Goal: Navigation & Orientation: Find specific page/section

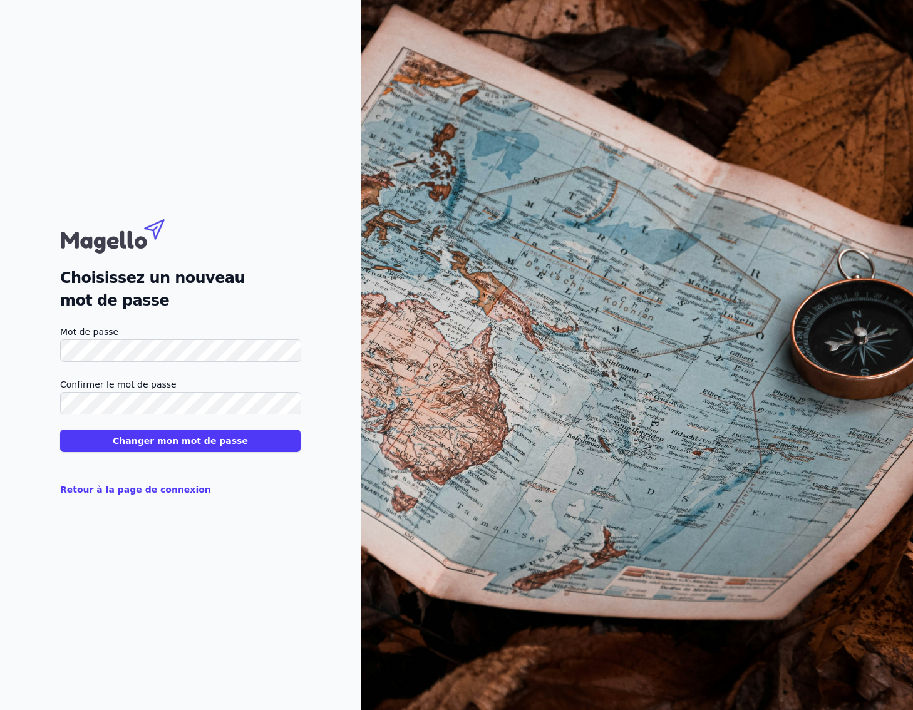
click at [248, 439] on button "Changer mon mot de passe" at bounding box center [180, 440] width 240 height 23
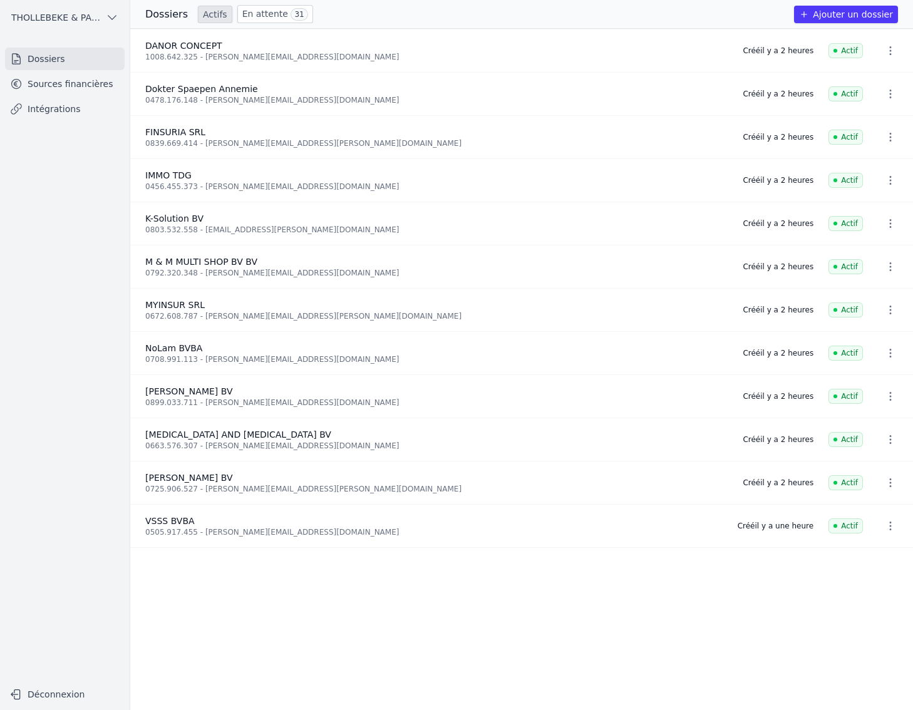
click at [253, 11] on link "En attente 31" at bounding box center [275, 14] width 76 height 18
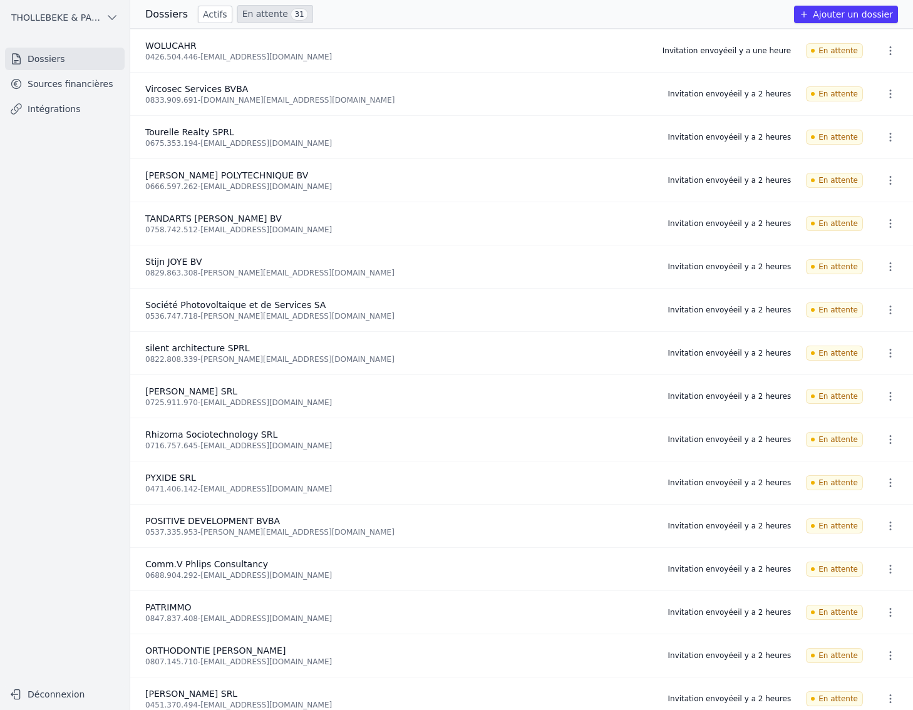
click at [207, 13] on link "Actifs" at bounding box center [215, 15] width 34 height 18
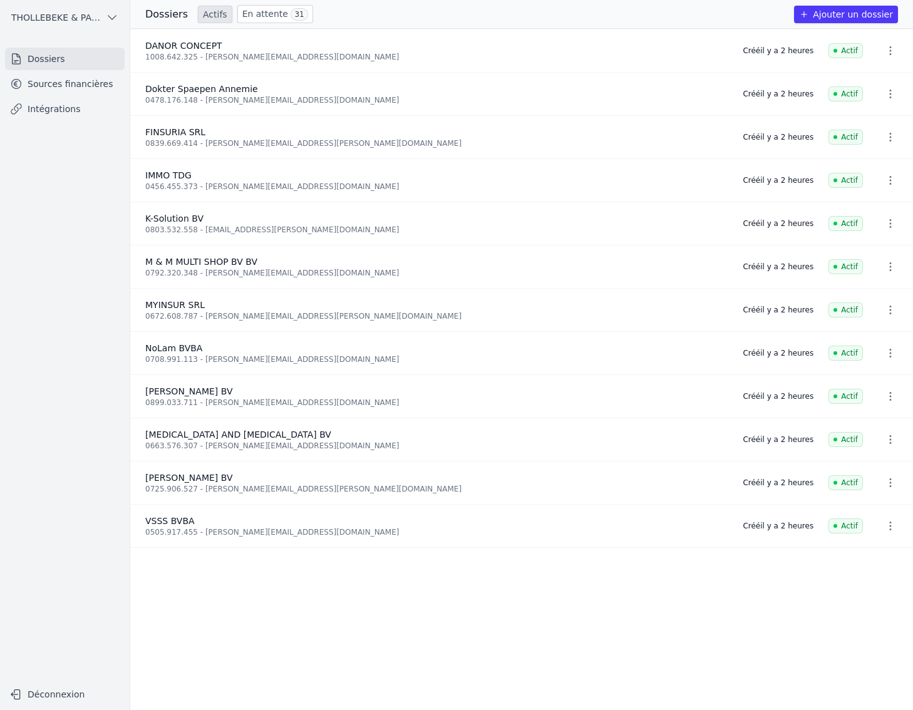
click at [91, 83] on link "Sources financières" at bounding box center [65, 84] width 120 height 23
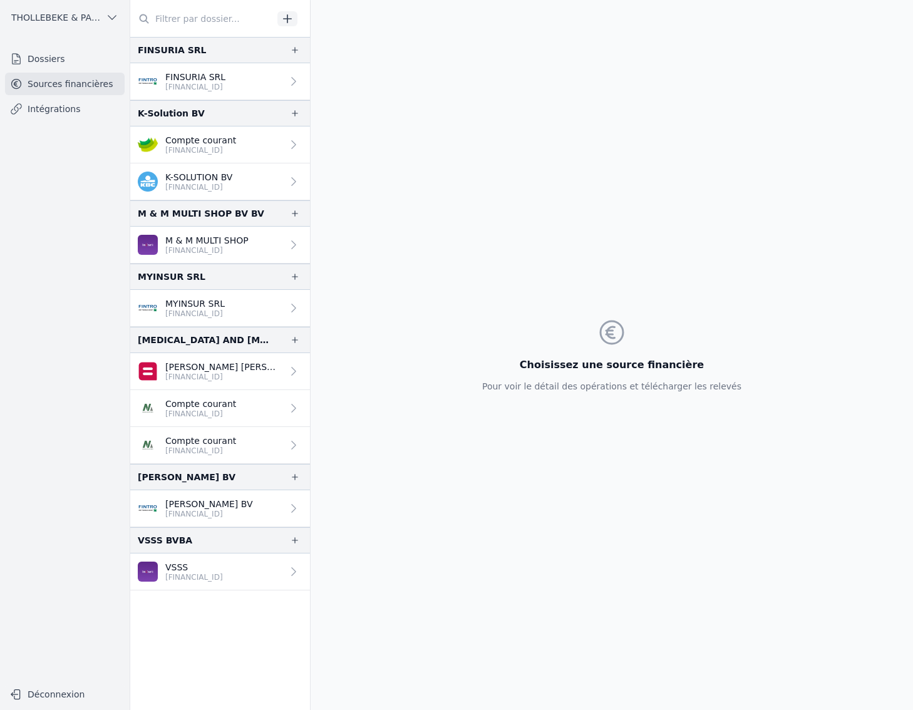
click at [65, 55] on link "Dossiers" at bounding box center [65, 59] width 120 height 23
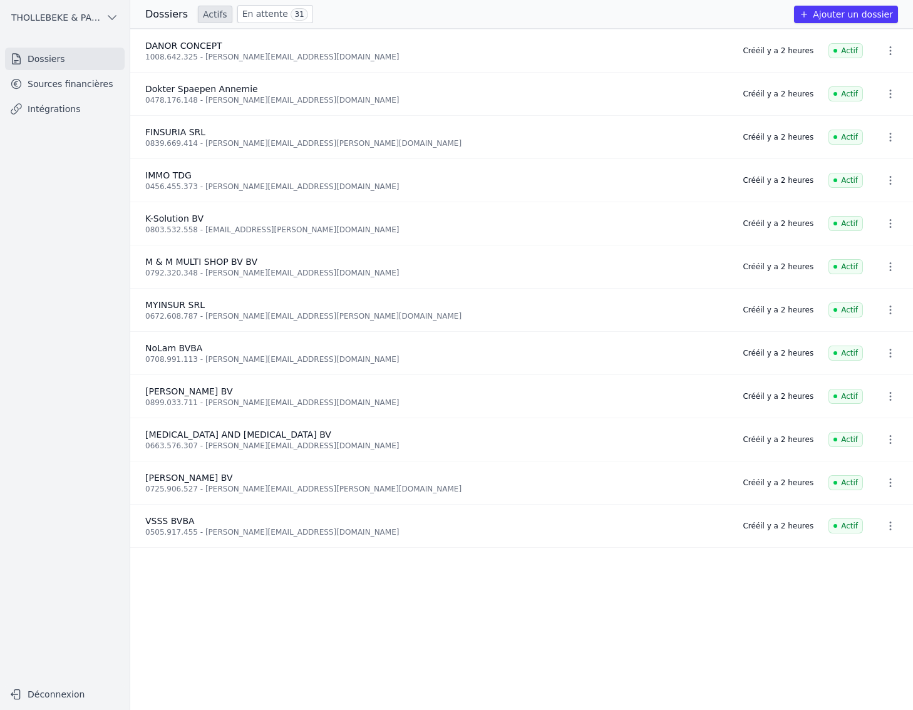
click at [258, 15] on link "En attente 31" at bounding box center [275, 14] width 76 height 18
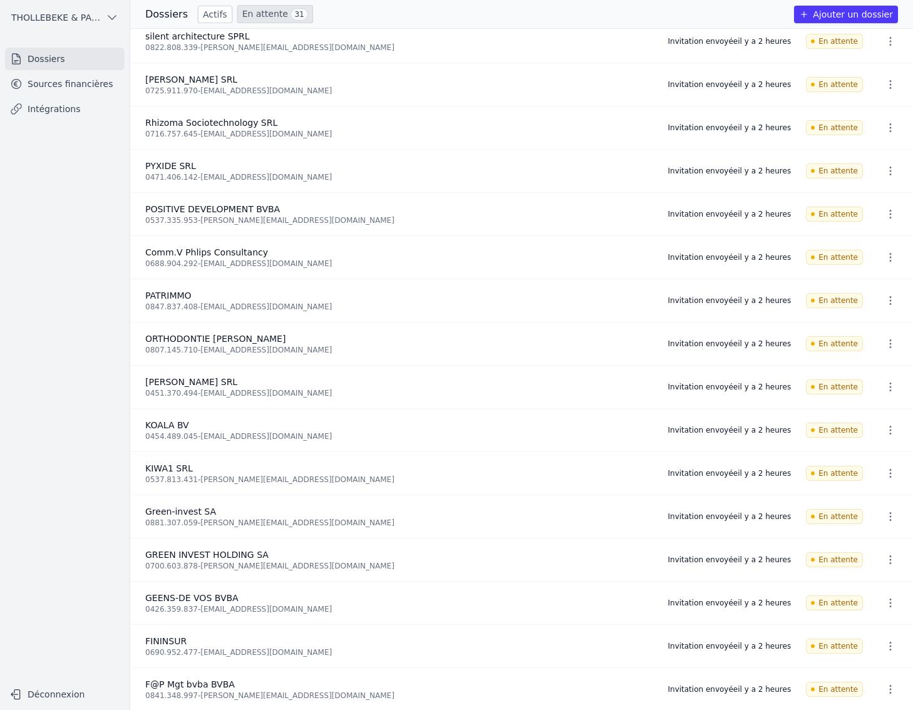
scroll to position [312, 0]
click at [46, 82] on link "Sources financières" at bounding box center [65, 84] width 120 height 23
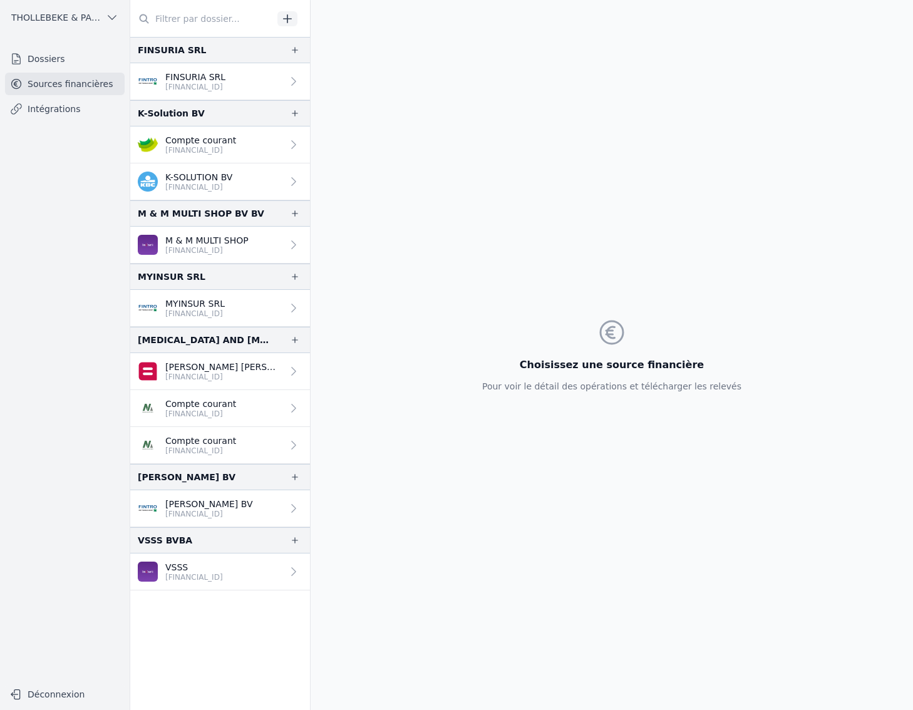
click at [249, 143] on link "Compte courant [FINANCIAL_ID]" at bounding box center [220, 144] width 180 height 37
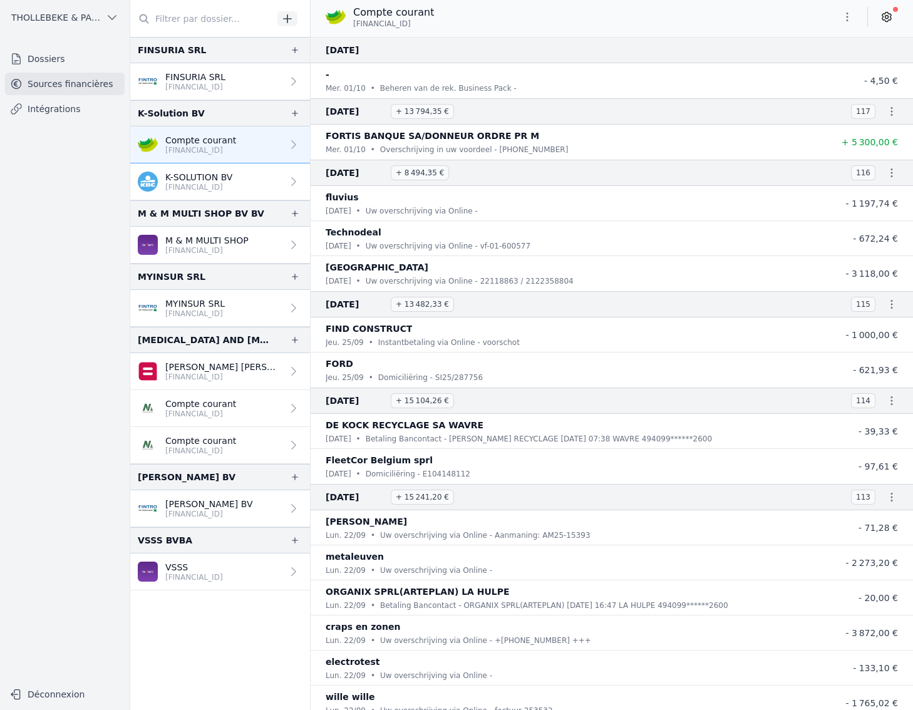
click at [36, 54] on link "Dossiers" at bounding box center [65, 59] width 120 height 23
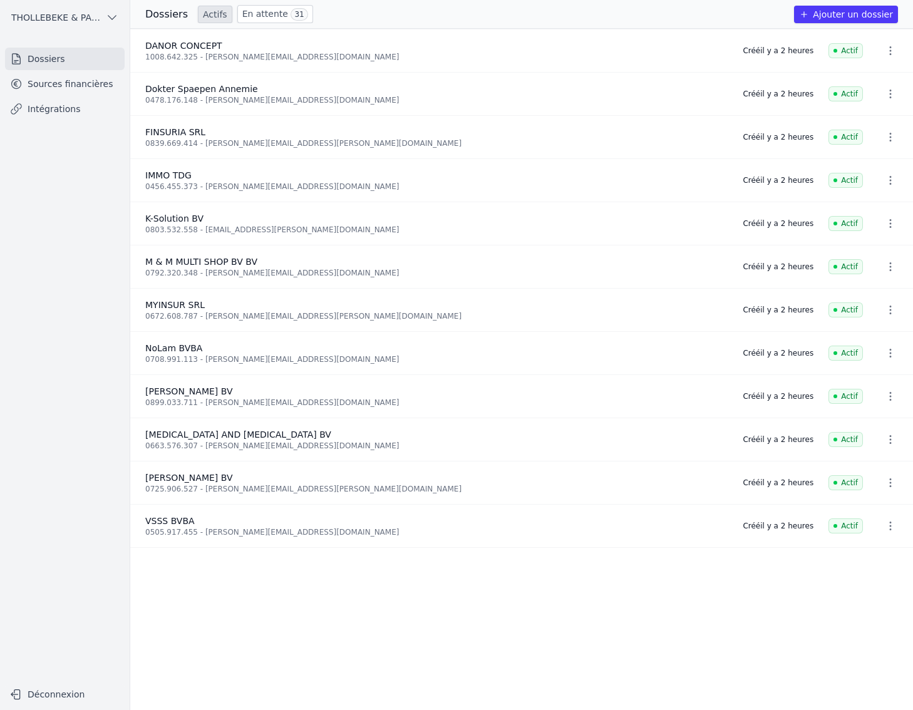
click at [255, 14] on link "En attente 31" at bounding box center [275, 14] width 76 height 18
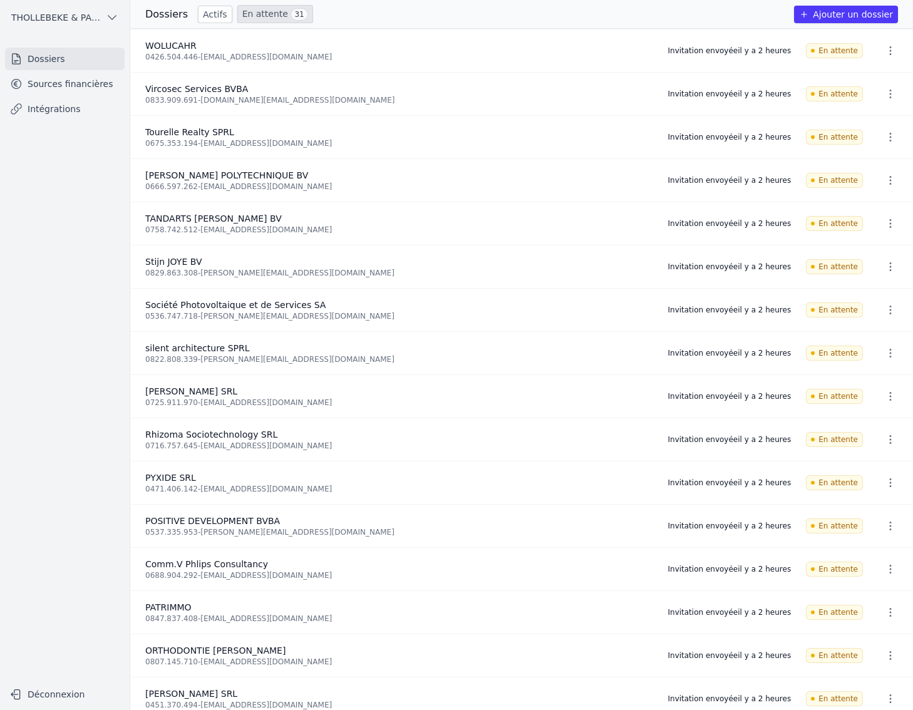
click at [113, 19] on icon "button" at bounding box center [112, 18] width 8 height 4
click at [113, 13] on div at bounding box center [456, 355] width 913 height 710
click at [831, 225] on span "En attente" at bounding box center [834, 223] width 57 height 15
drag, startPoint x: 886, startPoint y: 237, endPoint x: 586, endPoint y: 223, distance: 300.1
click at [586, 223] on div "TANDARTS [PERSON_NAME] BV" at bounding box center [398, 218] width 507 height 13
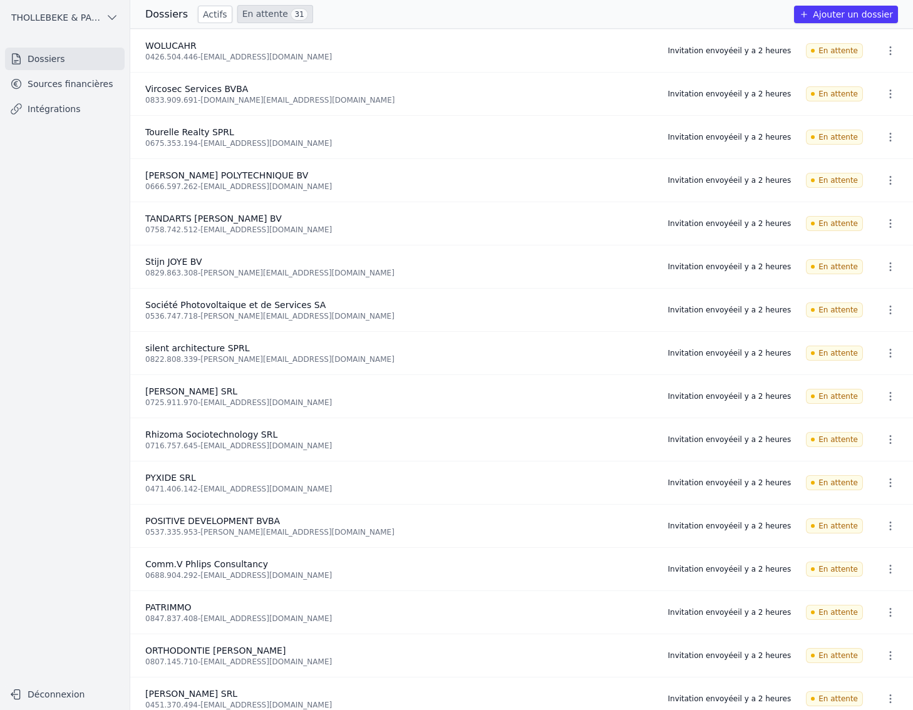
click at [87, 105] on link "Intégrations" at bounding box center [65, 109] width 120 height 23
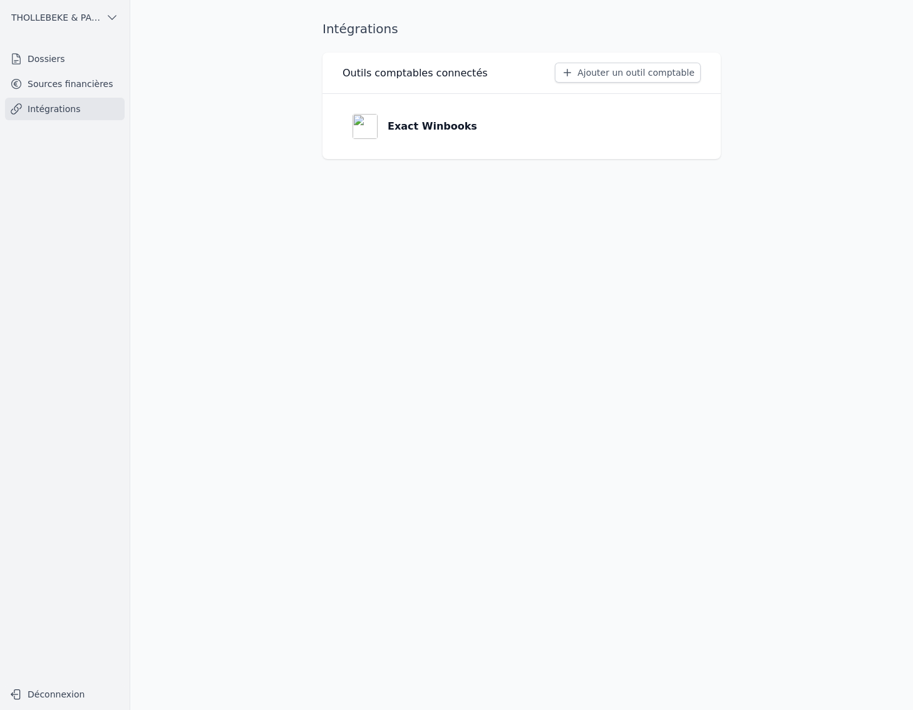
click at [59, 88] on link "Sources financières" at bounding box center [65, 84] width 120 height 23
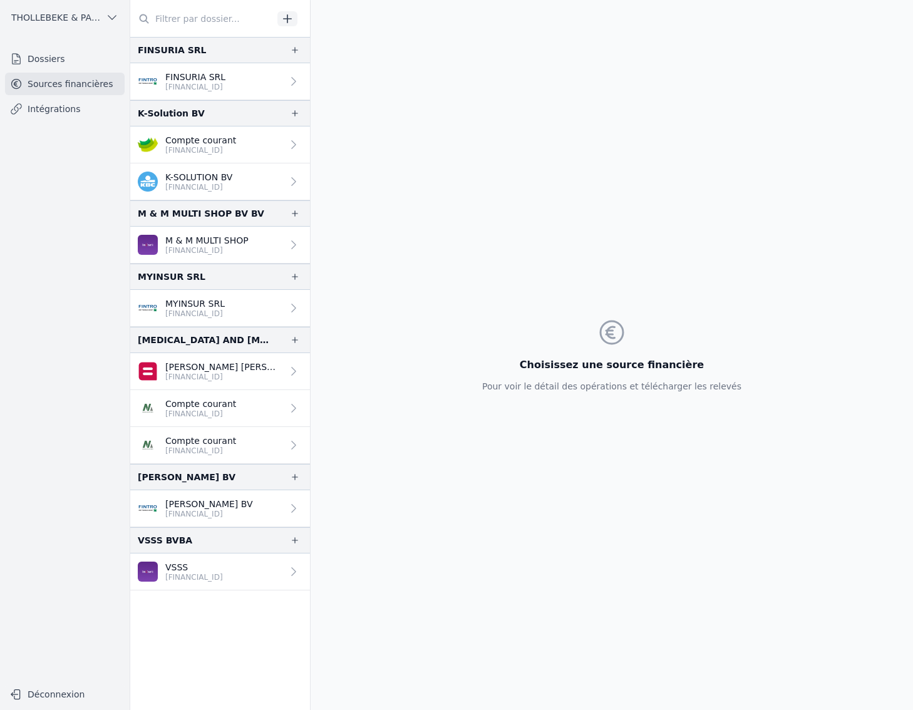
click at [73, 59] on link "Dossiers" at bounding box center [65, 59] width 120 height 23
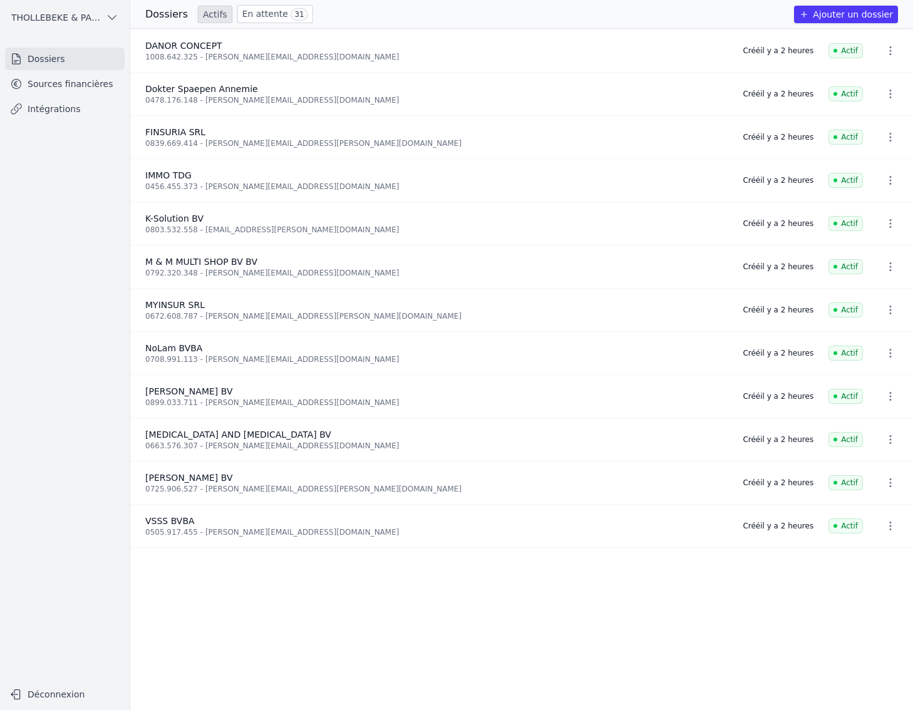
click at [888, 92] on icon "button" at bounding box center [890, 94] width 13 height 13
click at [888, 92] on div at bounding box center [456, 355] width 913 height 710
click at [83, 110] on link "Intégrations" at bounding box center [65, 109] width 120 height 23
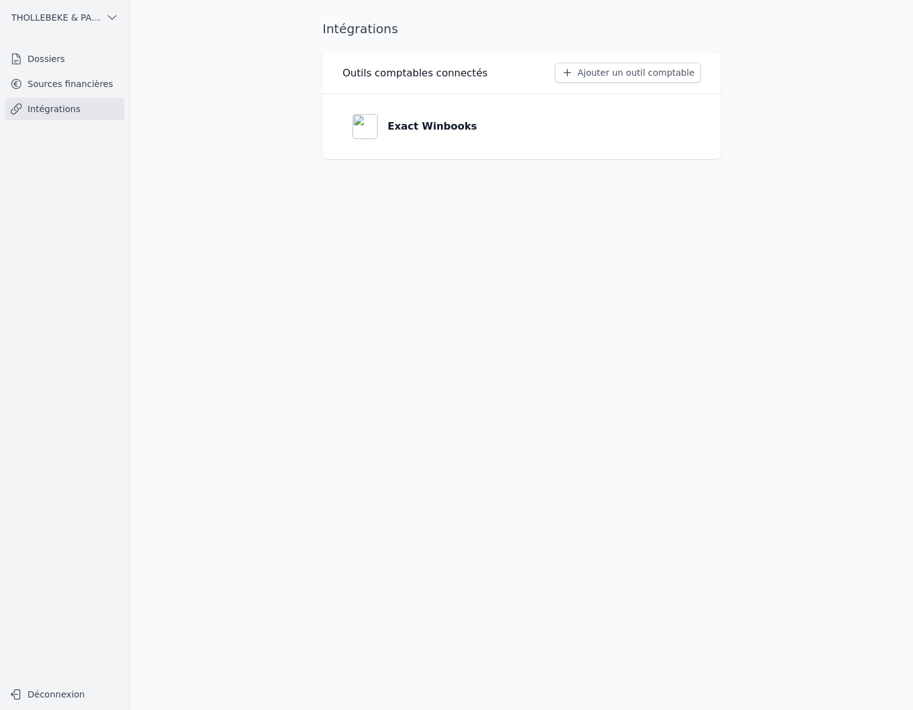
click at [66, 55] on link "Dossiers" at bounding box center [65, 59] width 120 height 23
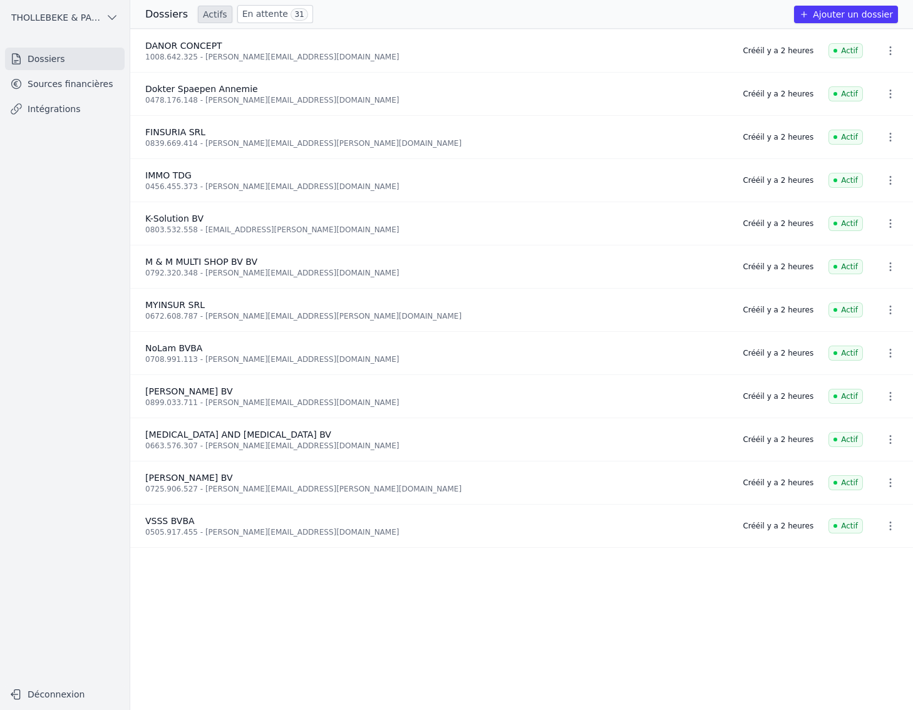
click at [200, 228] on div "0803.532.558 - [EMAIL_ADDRESS][PERSON_NAME][DOMAIN_NAME]" at bounding box center [436, 230] width 582 height 10
click at [180, 229] on div "0803.532.558 - [EMAIL_ADDRESS][PERSON_NAME][DOMAIN_NAME]" at bounding box center [436, 230] width 582 height 10
click at [254, 17] on link "En attente 31" at bounding box center [275, 14] width 76 height 18
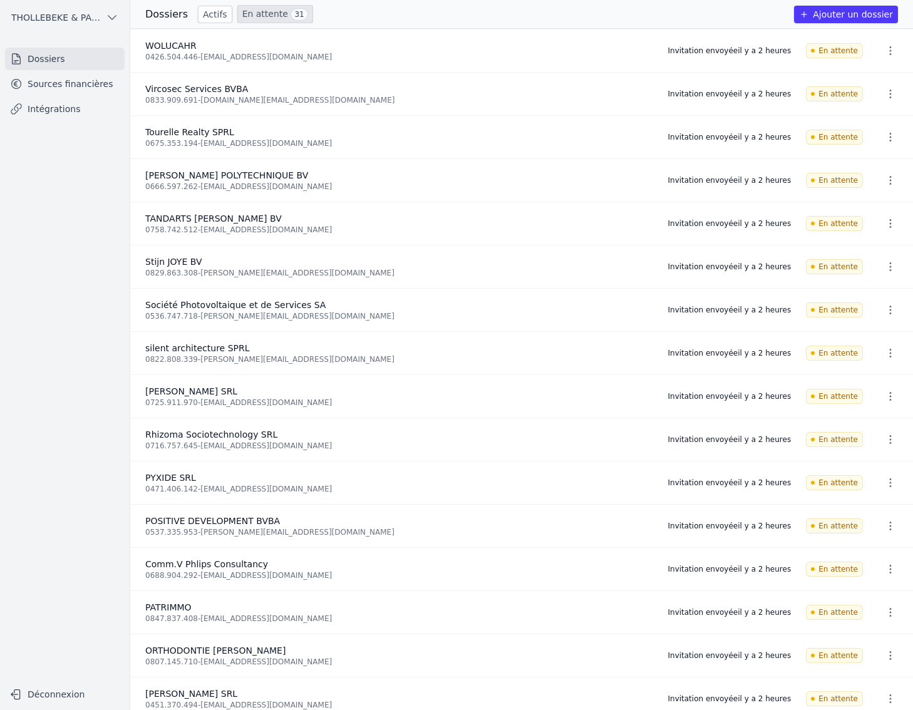
click at [205, 10] on link "Actifs" at bounding box center [215, 15] width 34 height 18
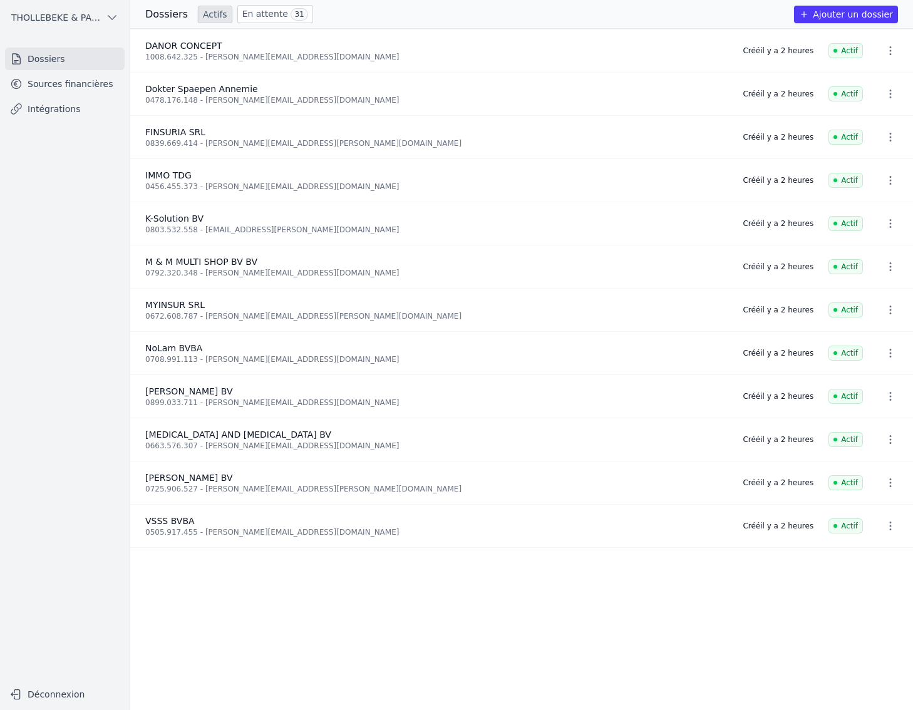
click at [70, 83] on link "Sources financières" at bounding box center [65, 84] width 120 height 23
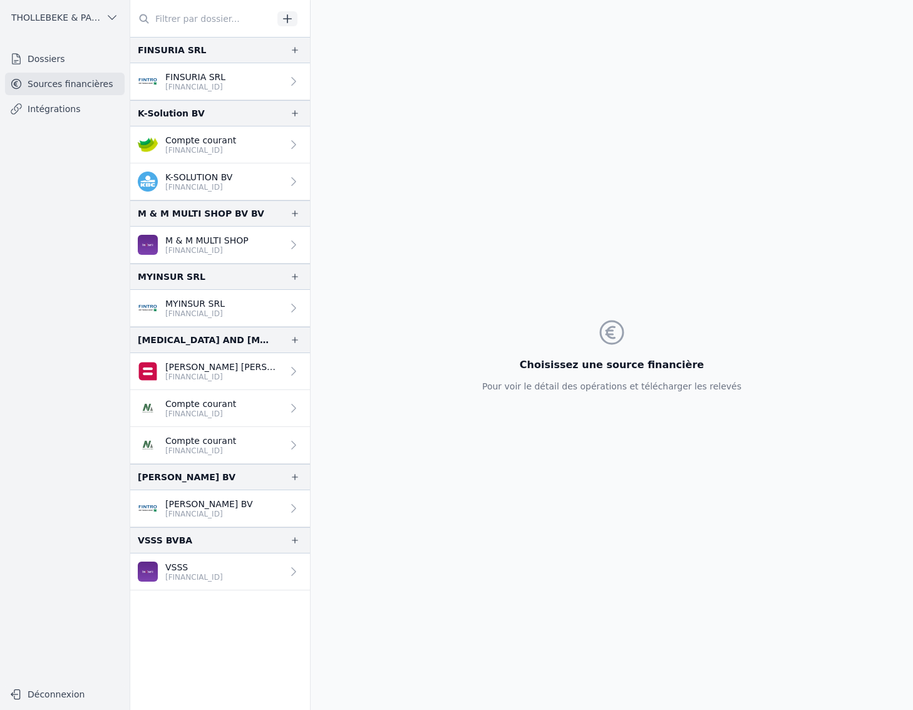
click at [292, 567] on icon at bounding box center [293, 571] width 13 height 13
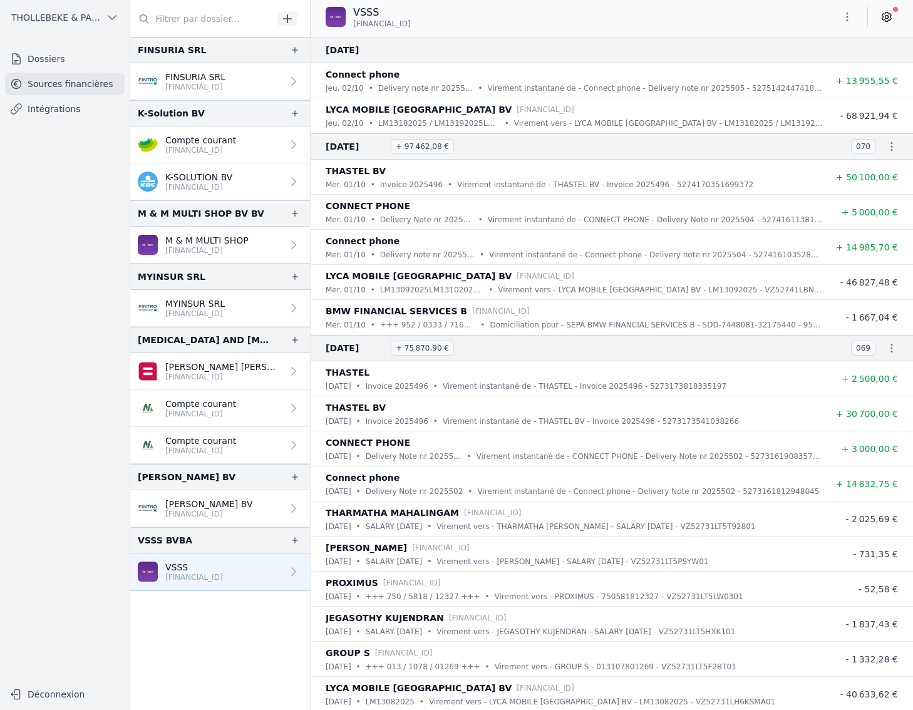
click at [292, 567] on icon at bounding box center [293, 571] width 13 height 13
click at [294, 538] on icon "button" at bounding box center [295, 540] width 10 height 10
